Goal: Find specific page/section: Find specific page/section

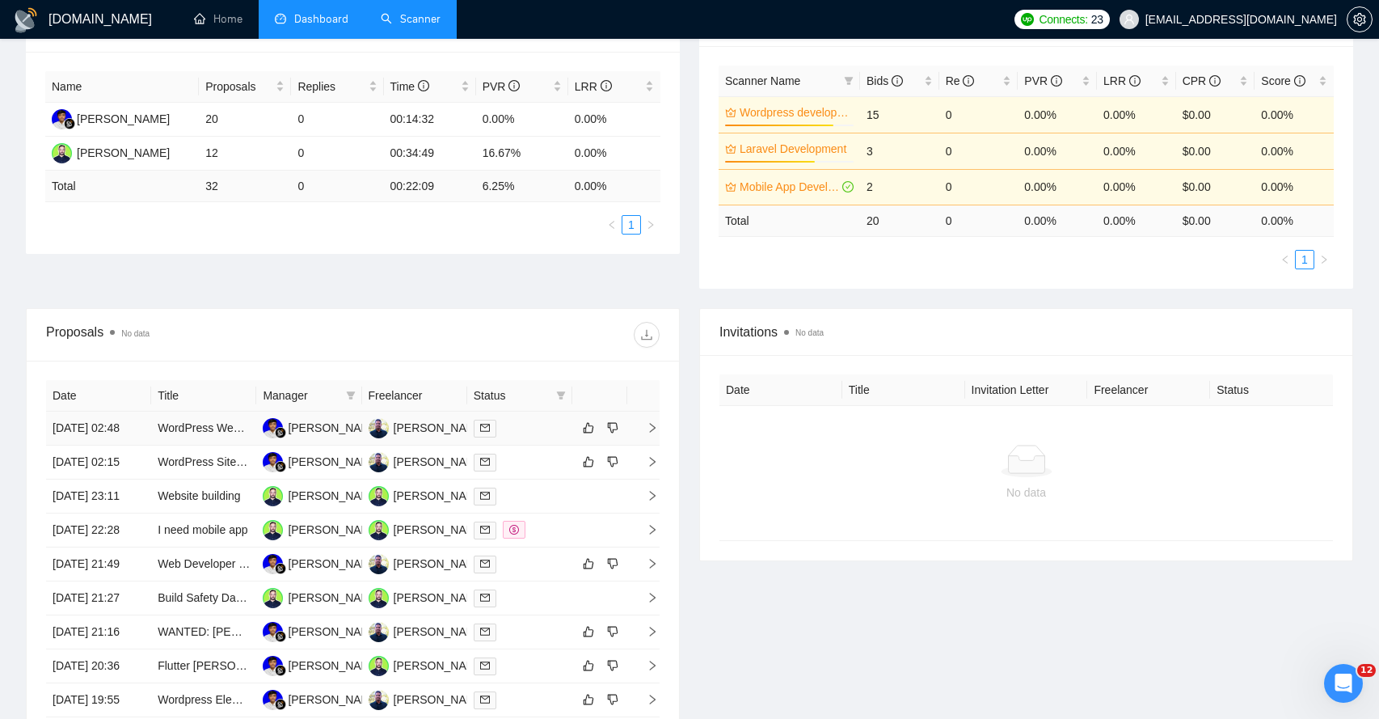
scroll to position [275, 0]
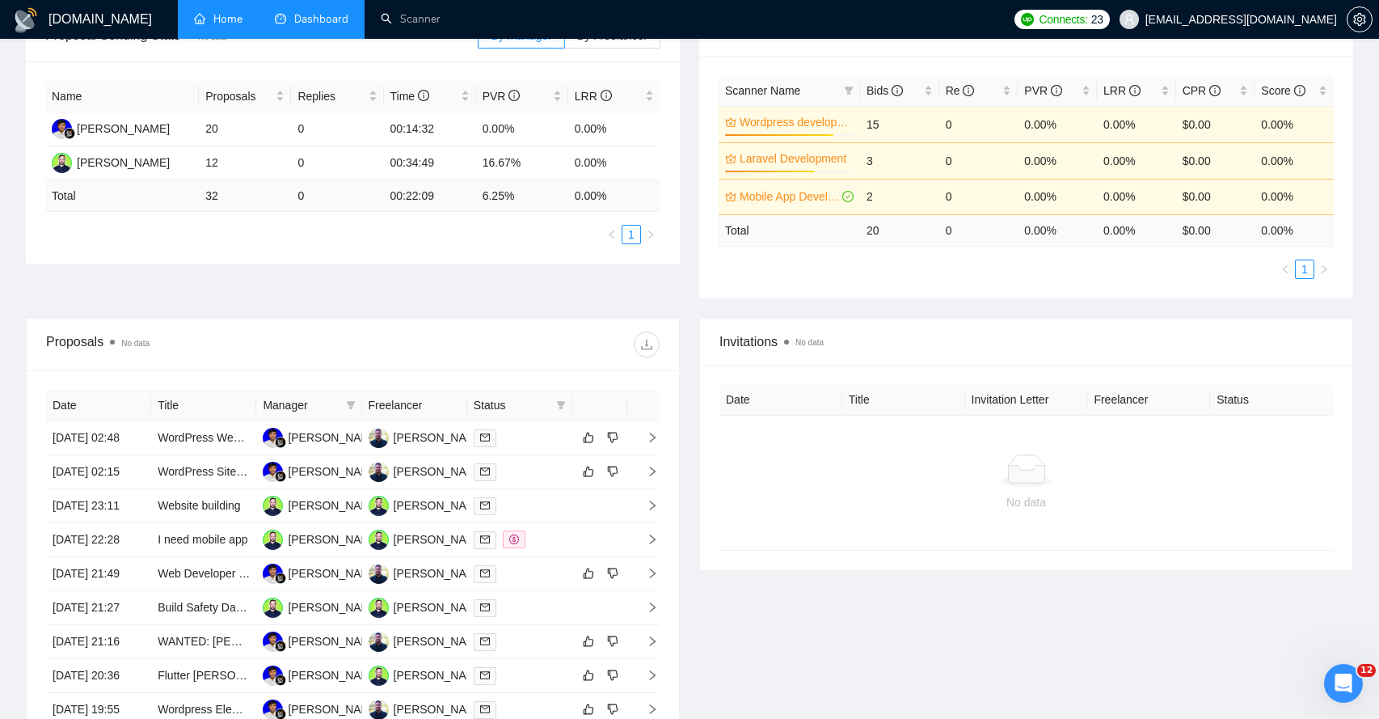
click at [232, 19] on link "Home" at bounding box center [218, 19] width 49 height 14
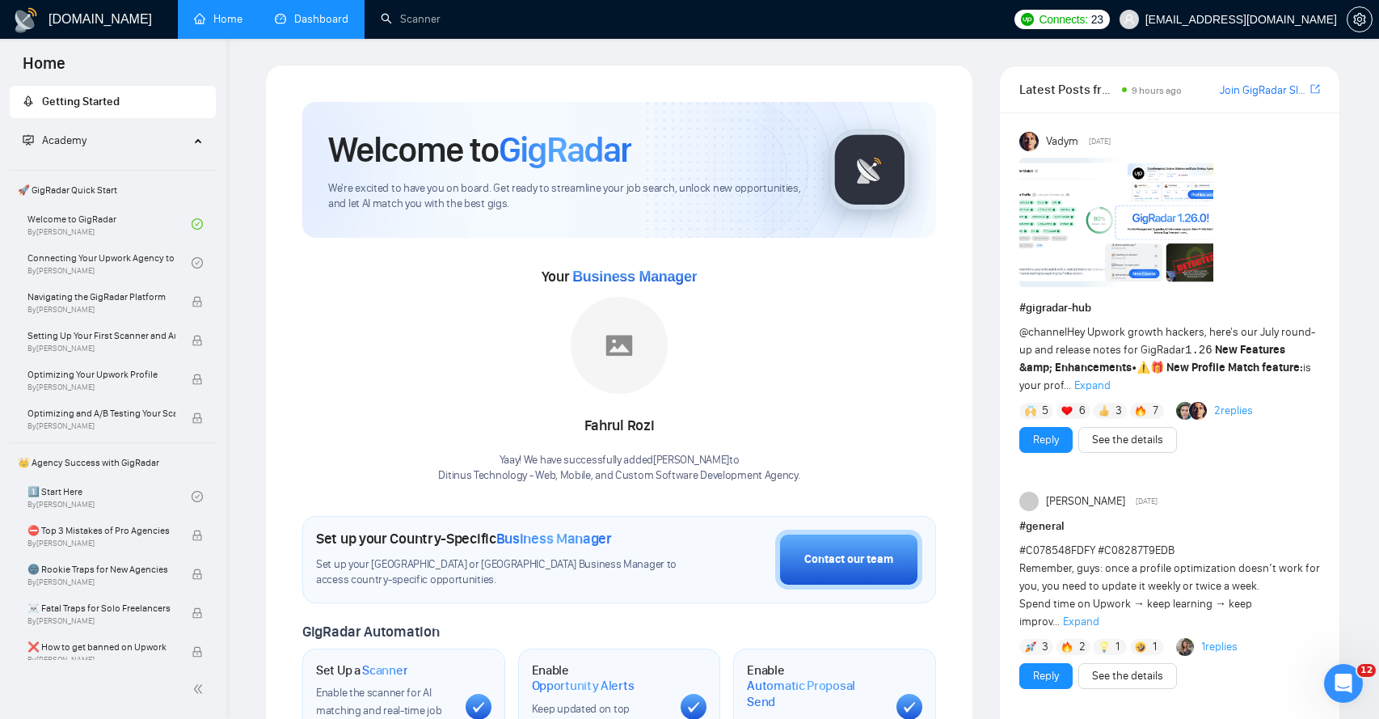
click at [299, 20] on link "Dashboard" at bounding box center [312, 19] width 74 height 14
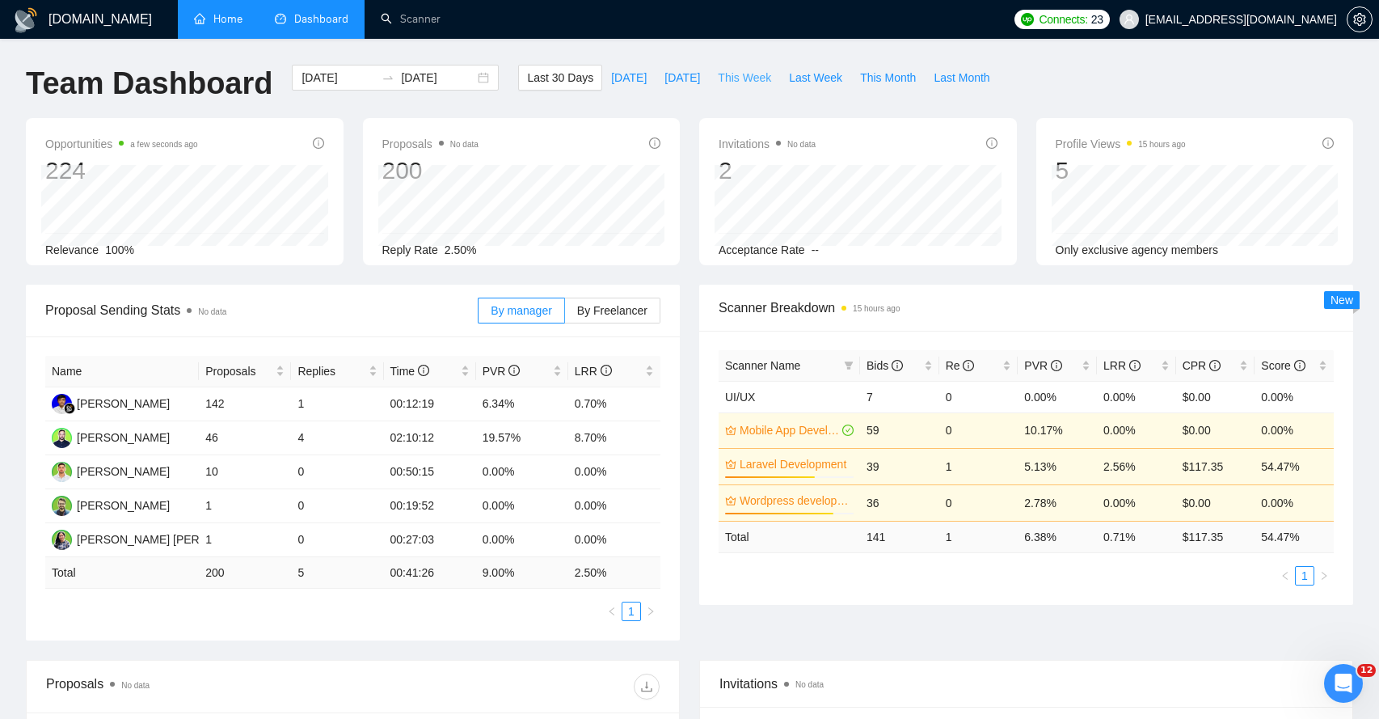
click at [745, 82] on span "This Week" at bounding box center [744, 78] width 53 height 18
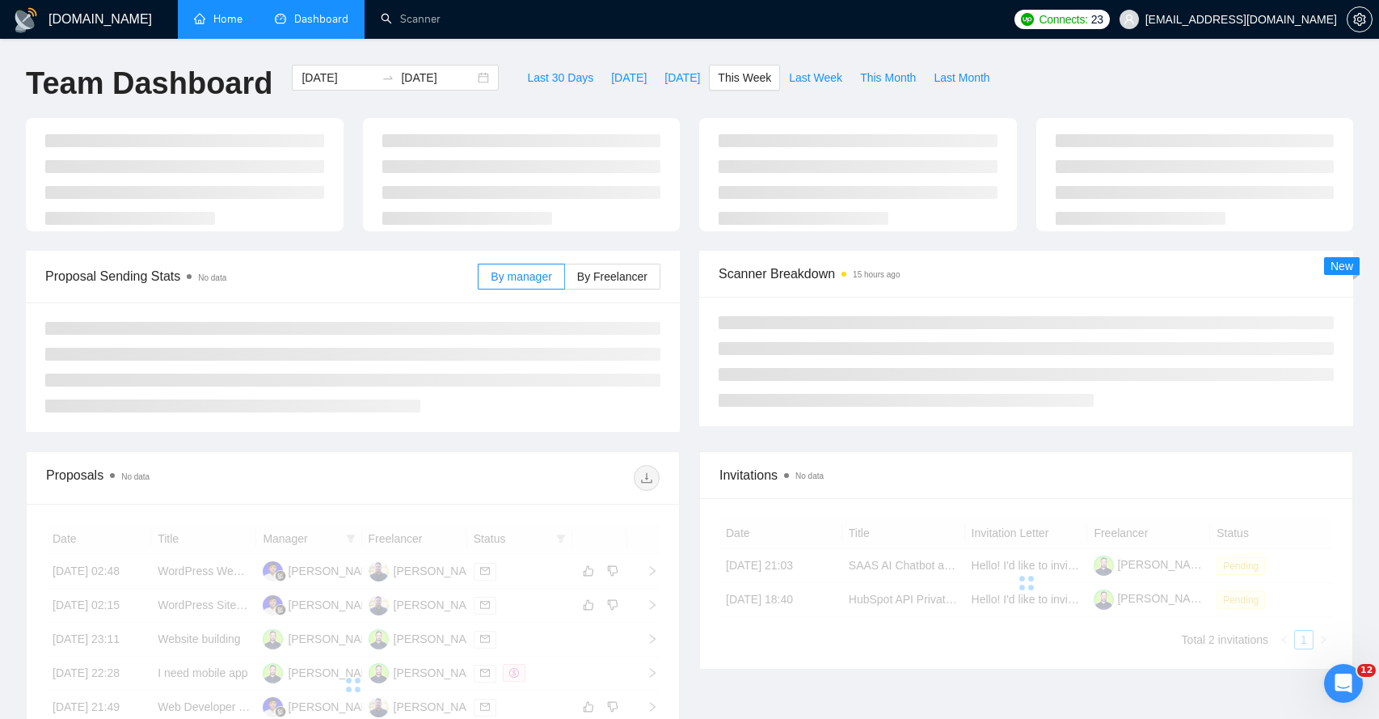
type input "[DATE]"
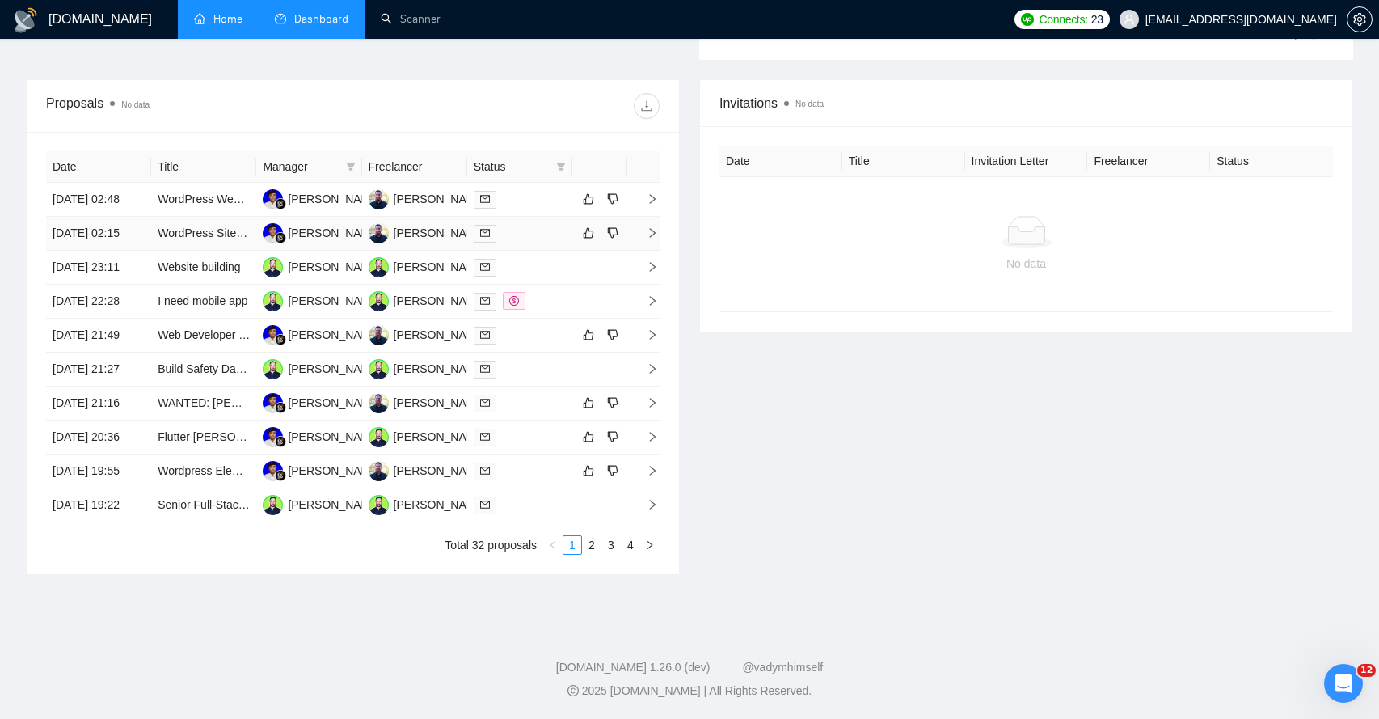
scroll to position [552, 0]
click at [429, 26] on link "Scanner" at bounding box center [411, 19] width 60 height 14
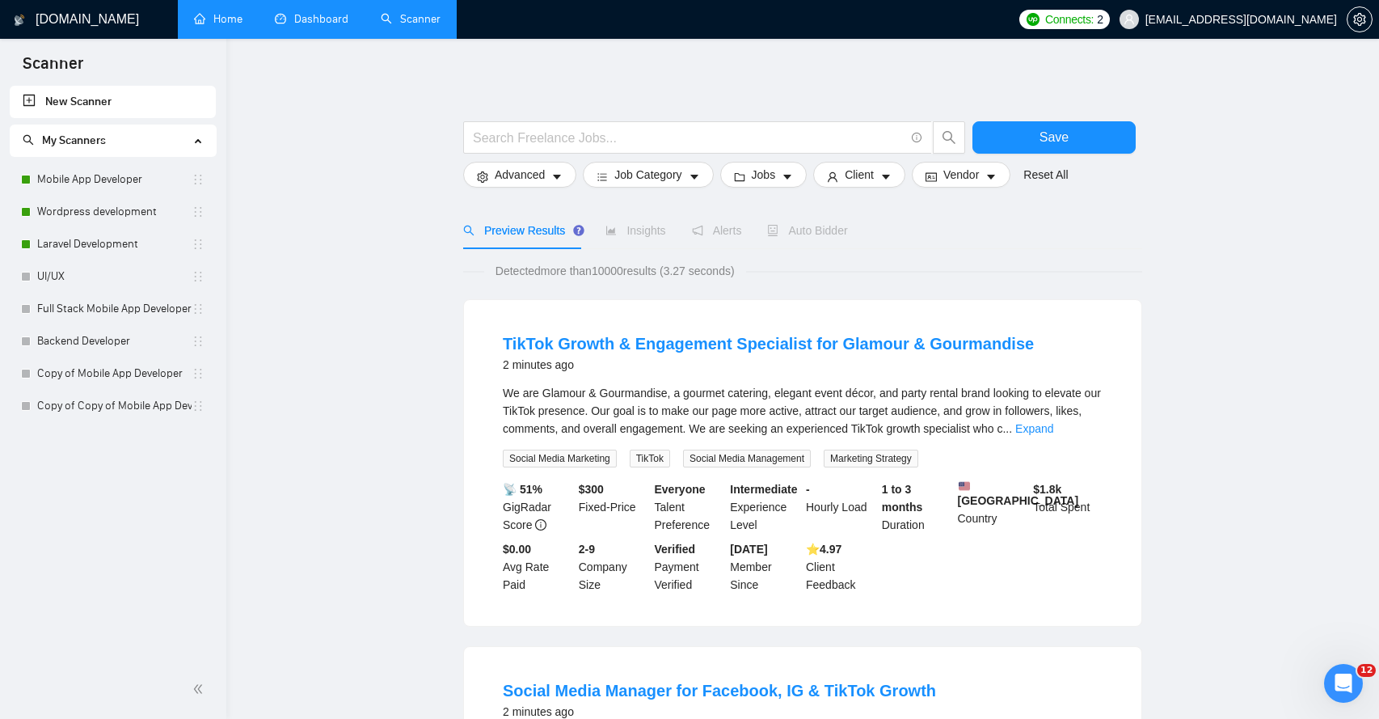
click at [317, 24] on link "Dashboard" at bounding box center [312, 19] width 74 height 14
